Goal: Information Seeking & Learning: Learn about a topic

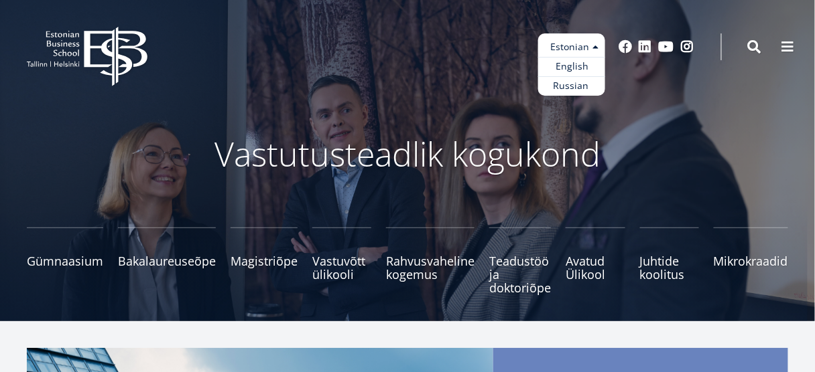
click at [590, 47] on ul "Estonian English Russian" at bounding box center [571, 64] width 67 height 62
click at [588, 71] on link "English" at bounding box center [571, 66] width 67 height 19
click at [565, 67] on link "English" at bounding box center [571, 66] width 67 height 19
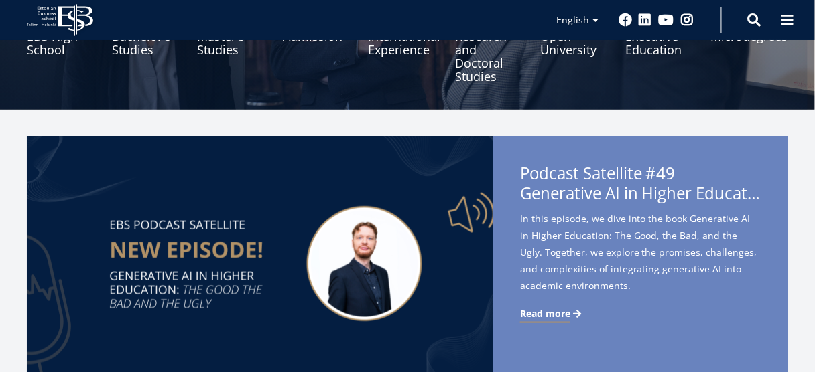
scroll to position [107, 0]
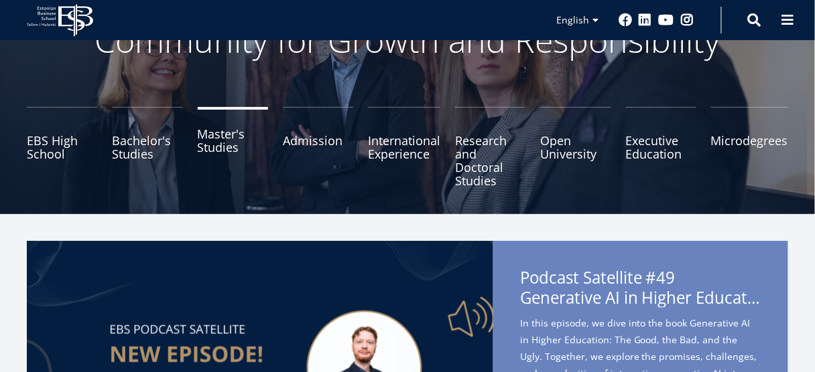
click at [224, 129] on link "Master's Studies" at bounding box center [233, 147] width 70 height 80
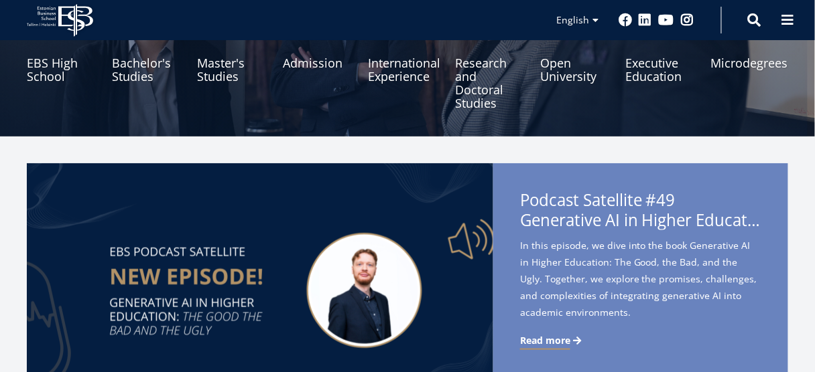
scroll to position [308, 0]
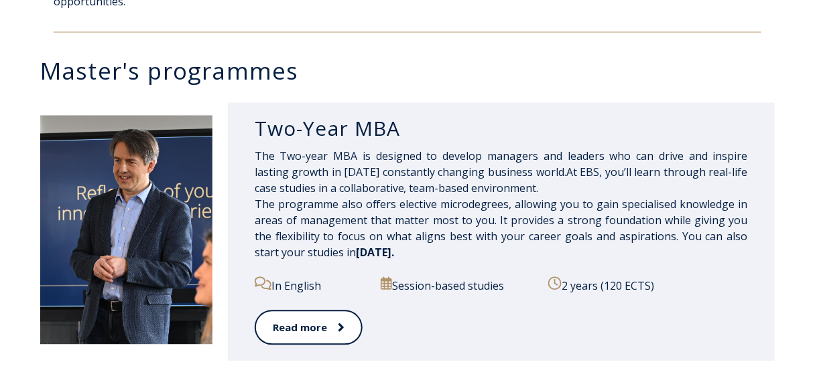
scroll to position [640, 0]
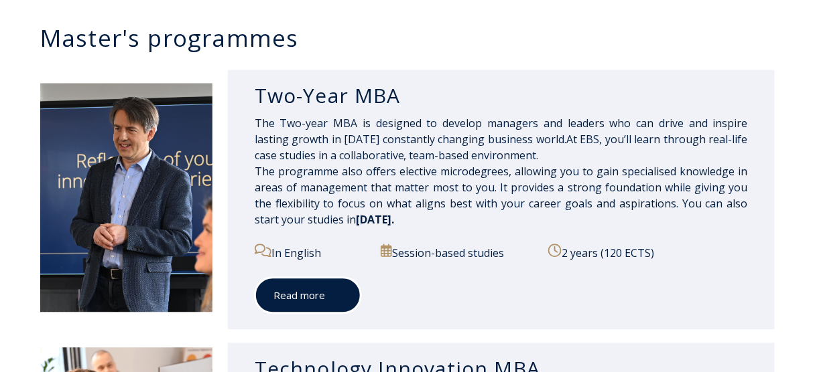
click at [330, 301] on span at bounding box center [333, 295] width 17 height 13
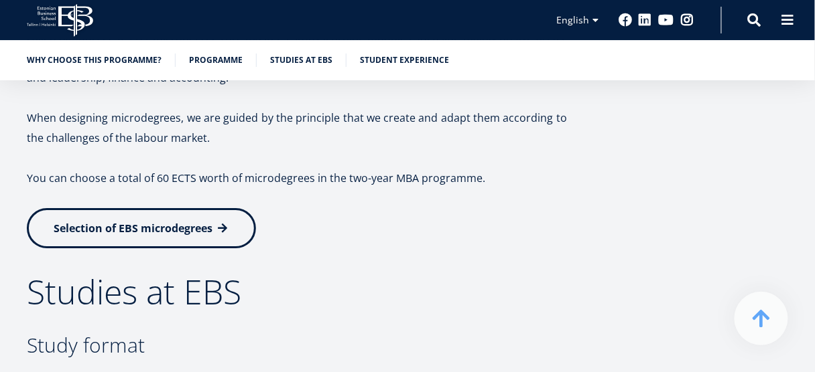
scroll to position [3044, 0]
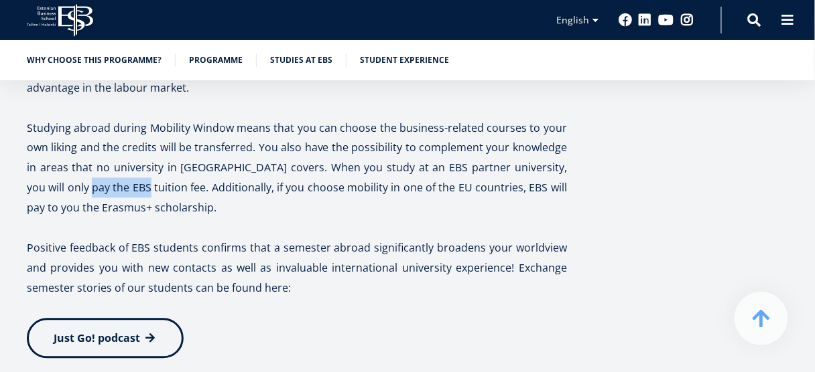
drag, startPoint x: 58, startPoint y: 184, endPoint x: 119, endPoint y: 194, distance: 61.1
click at [115, 194] on p "Studying abroad during Mobility Window means that you can choose the business-r…" at bounding box center [297, 168] width 540 height 100
click at [253, 191] on p "Studying abroad during Mobility Window means that you can choose the business-r…" at bounding box center [297, 168] width 540 height 100
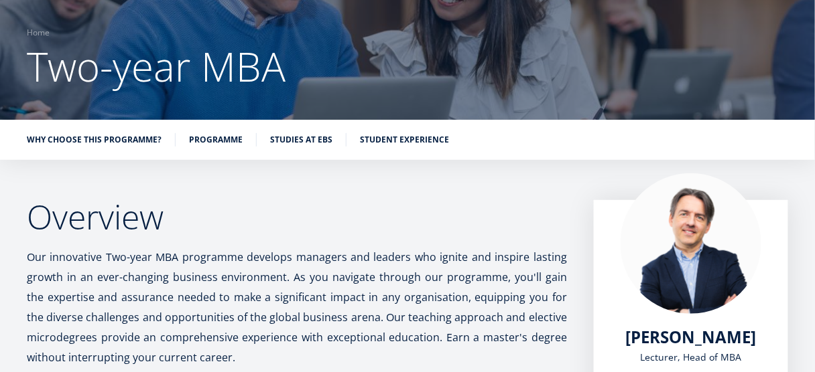
scroll to position [0, 0]
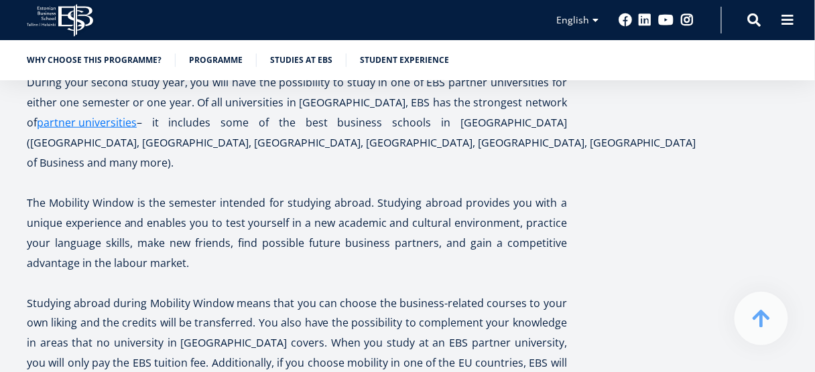
scroll to position [3001, 0]
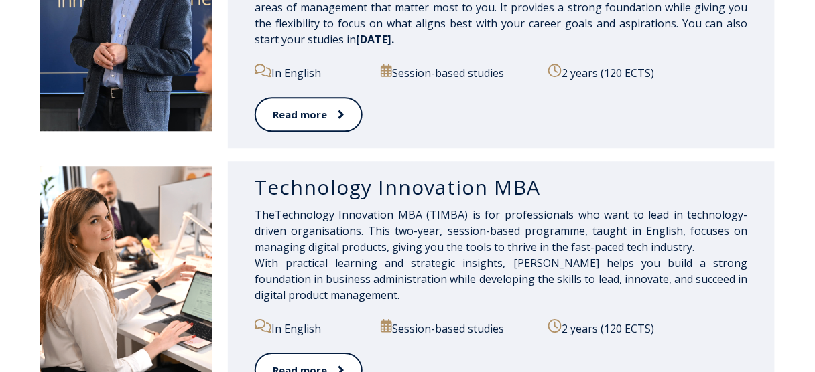
scroll to position [853, 0]
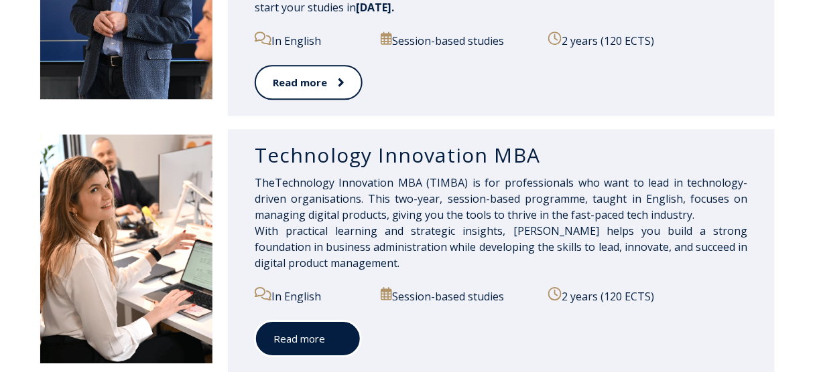
click at [325, 348] on link "Read more" at bounding box center [308, 339] width 107 height 37
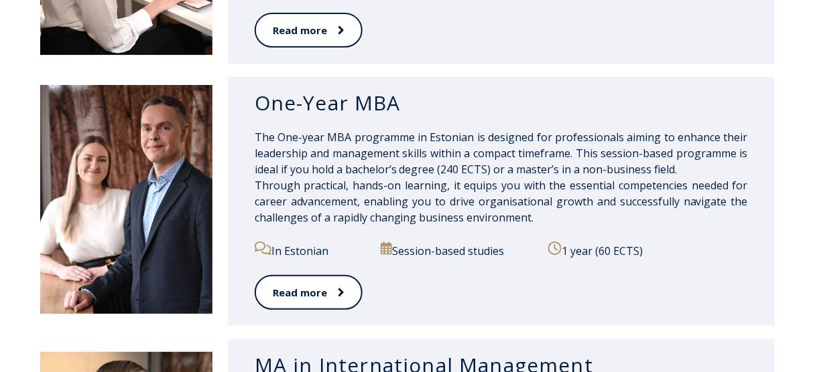
scroll to position [1174, 0]
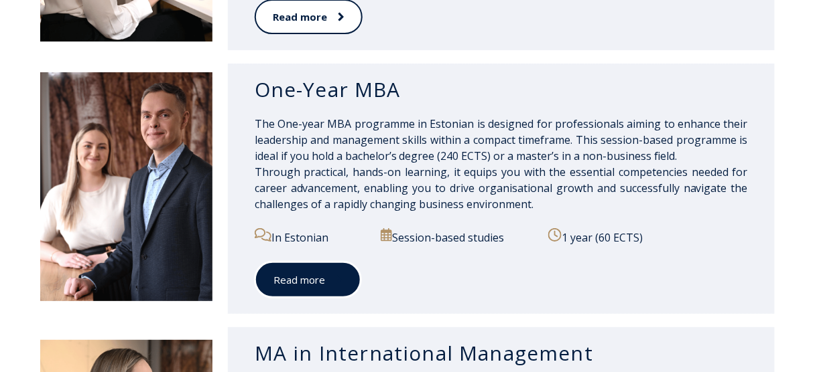
click at [347, 287] on link "Read more" at bounding box center [308, 280] width 107 height 37
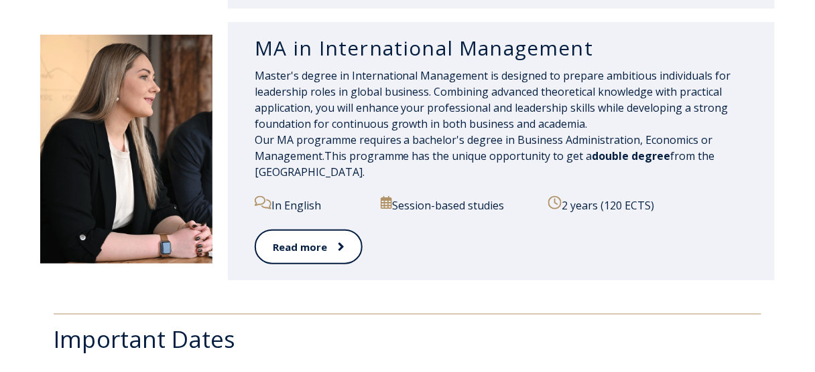
scroll to position [1496, 0]
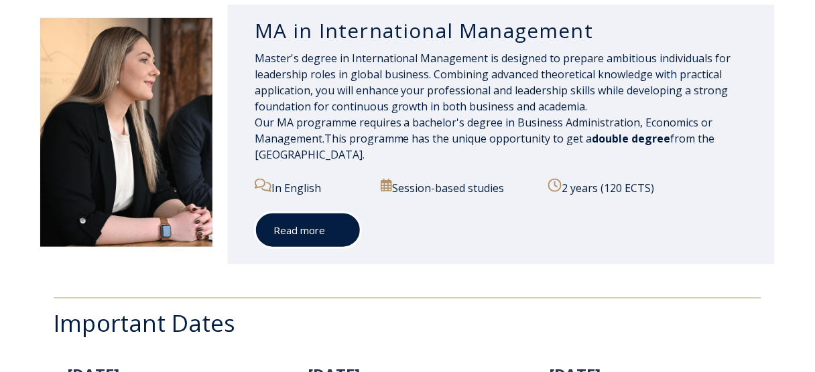
click at [313, 222] on link "Read more" at bounding box center [308, 230] width 107 height 37
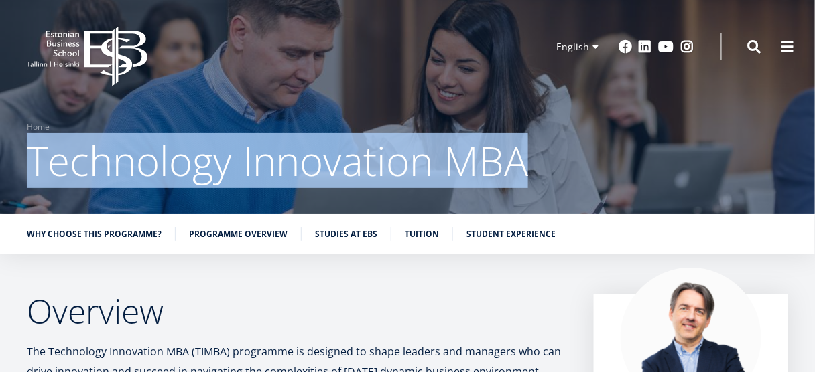
drag, startPoint x: 31, startPoint y: 169, endPoint x: 533, endPoint y: 161, distance: 501.9
click at [533, 161] on h1 "Technology Innovation MBA" at bounding box center [407, 161] width 761 height 54
copy span "Technology Innovation MBA"
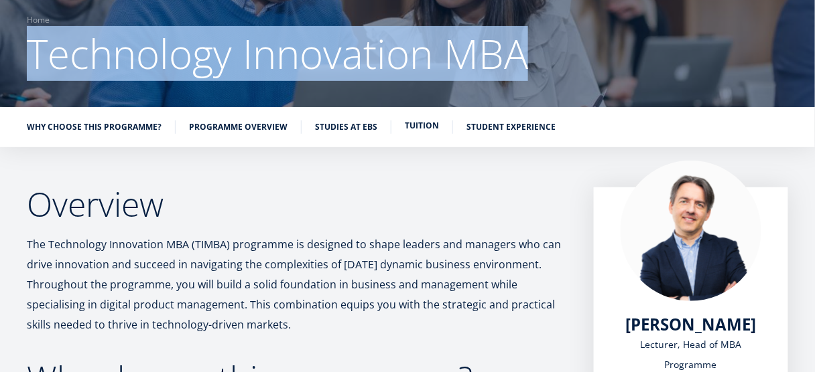
click at [415, 126] on link "Tuition" at bounding box center [422, 125] width 34 height 13
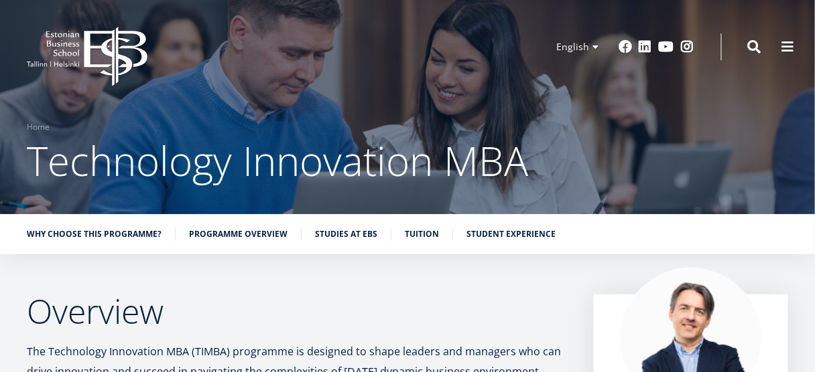
scroll to position [107, 0]
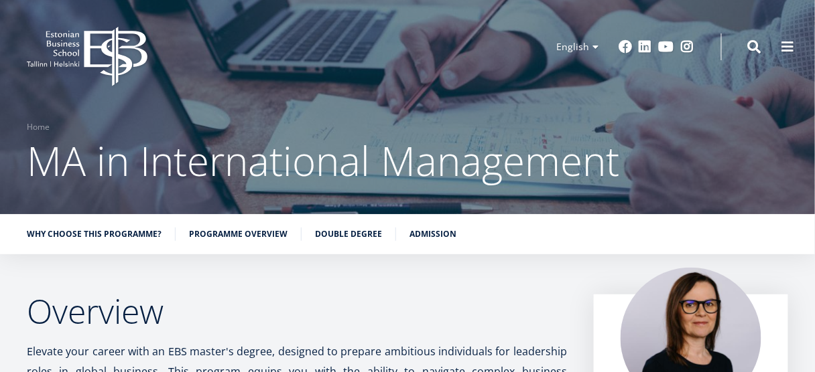
drag, startPoint x: 21, startPoint y: 166, endPoint x: 501, endPoint y: 194, distance: 480.5
click at [501, 194] on div at bounding box center [407, 107] width 815 height 214
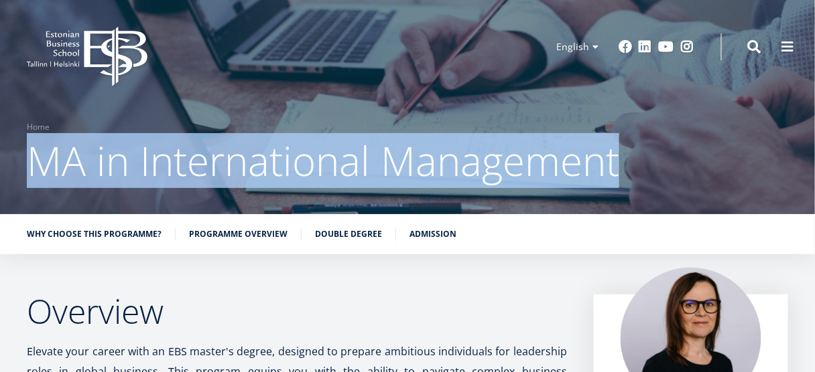
drag, startPoint x: 627, startPoint y: 156, endPoint x: 39, endPoint y: 156, distance: 588.2
click at [39, 156] on h1 "MA in International Management" at bounding box center [407, 161] width 761 height 54
copy span "MA in International Management"
